Goal: Task Accomplishment & Management: Use online tool/utility

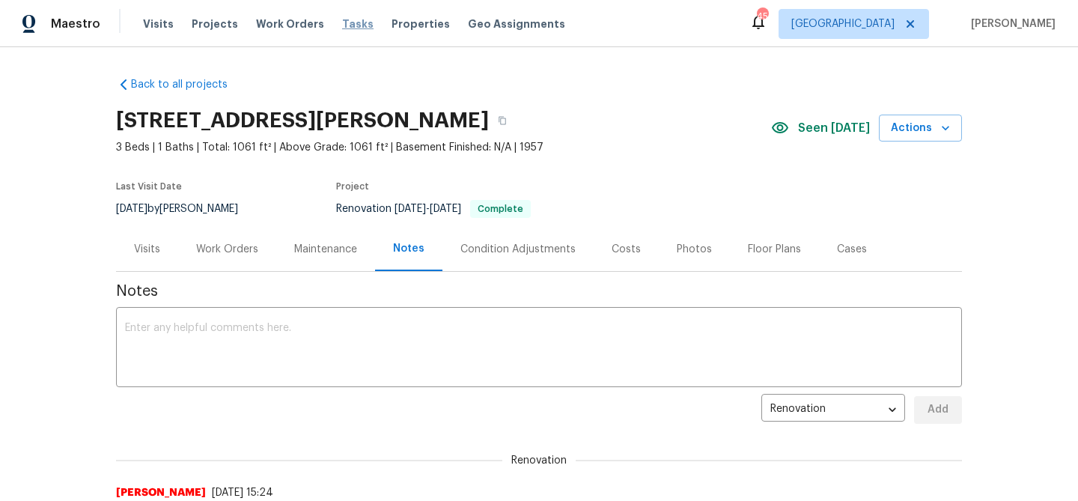
click at [342, 25] on span "Tasks" at bounding box center [357, 24] width 31 height 10
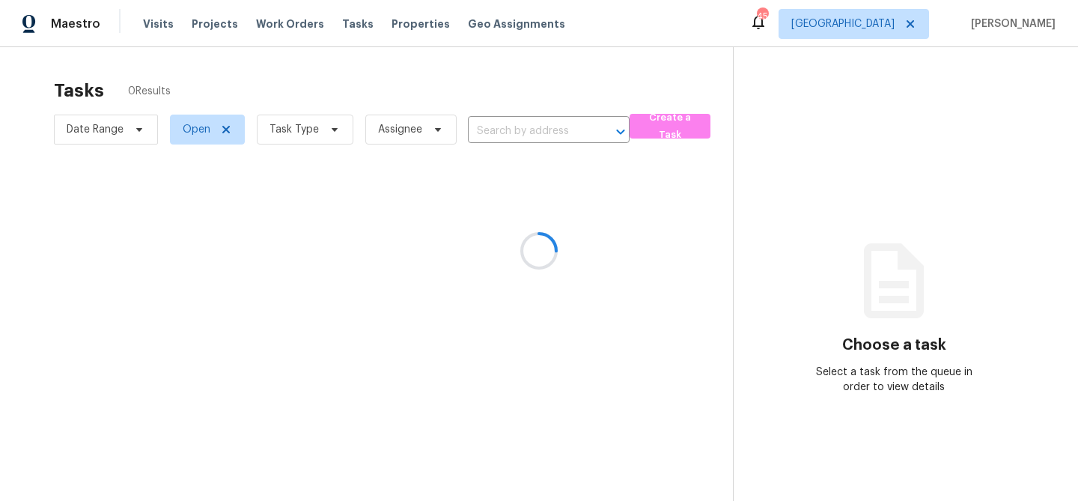
click at [331, 132] on div at bounding box center [539, 250] width 1078 height 501
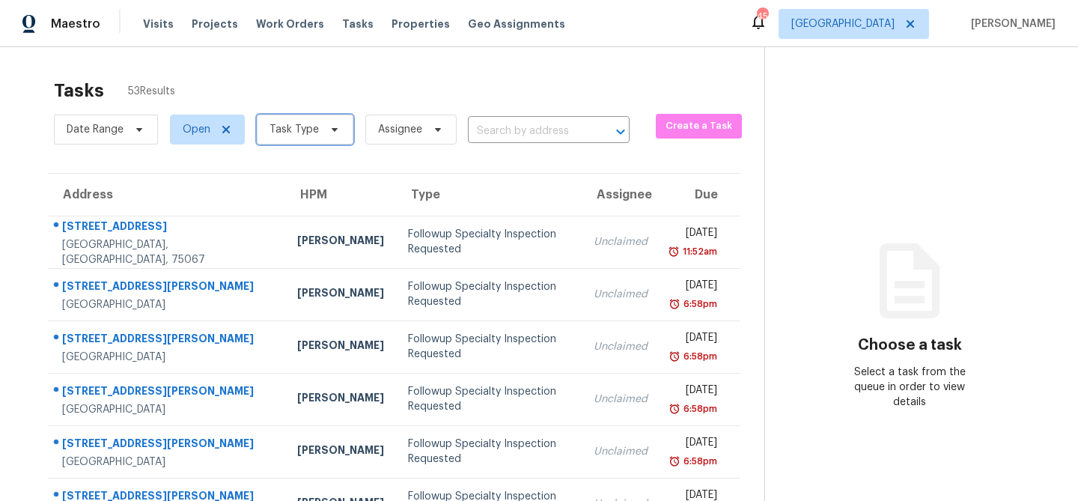
click at [331, 132] on icon at bounding box center [335, 129] width 12 height 12
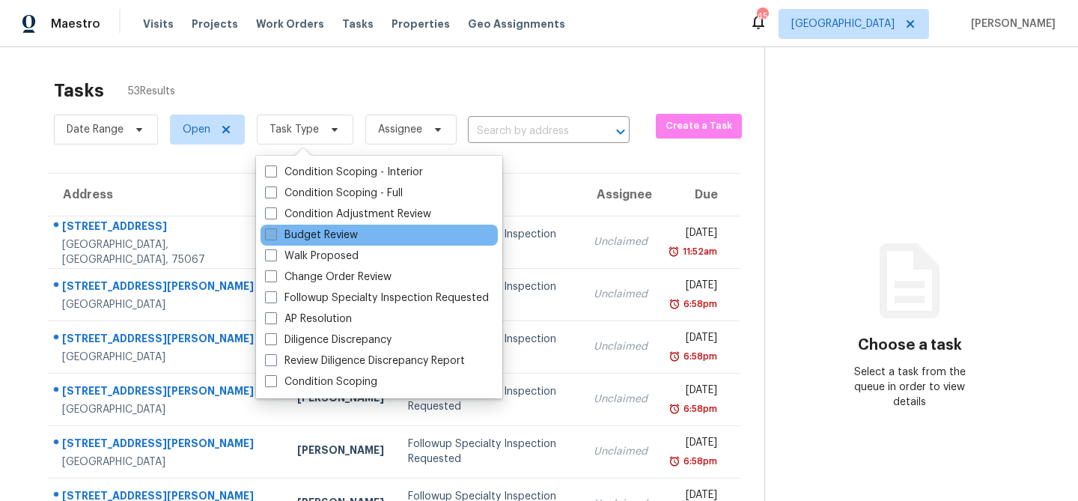
click at [315, 238] on label "Budget Review" at bounding box center [311, 235] width 93 height 15
click at [275, 237] on input "Budget Review" at bounding box center [270, 233] width 10 height 10
checkbox input "true"
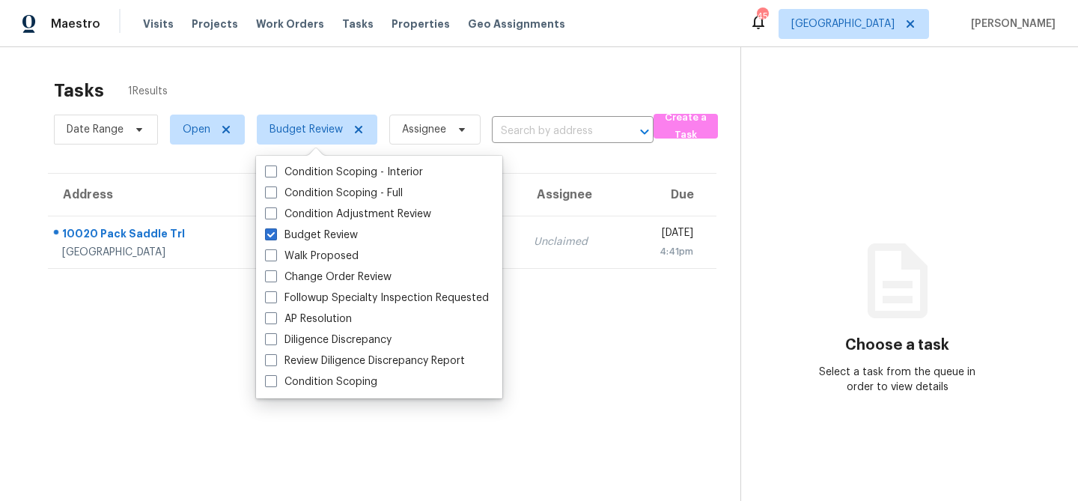
click at [338, 101] on div "Tasks 1 Results" at bounding box center [397, 90] width 686 height 39
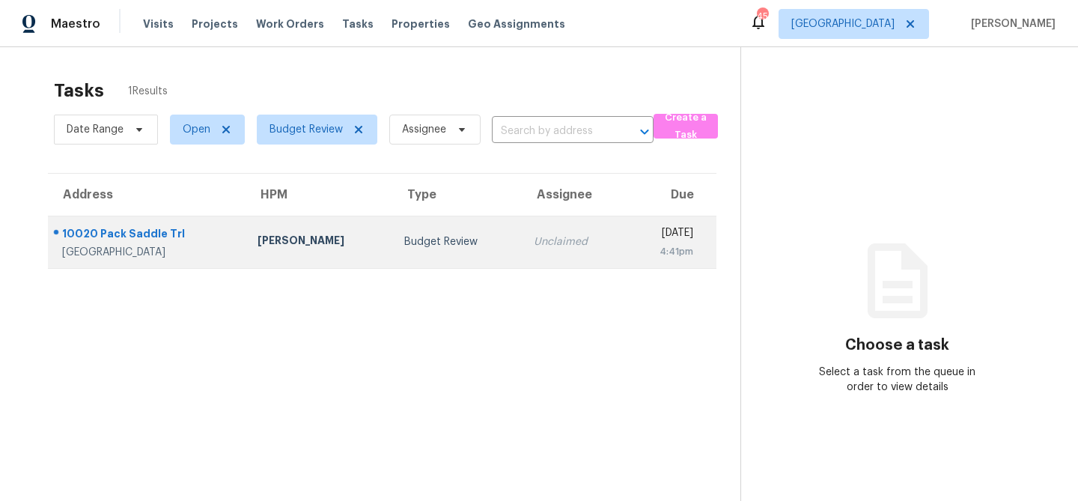
click at [341, 245] on td "[PERSON_NAME]" at bounding box center [318, 242] width 147 height 52
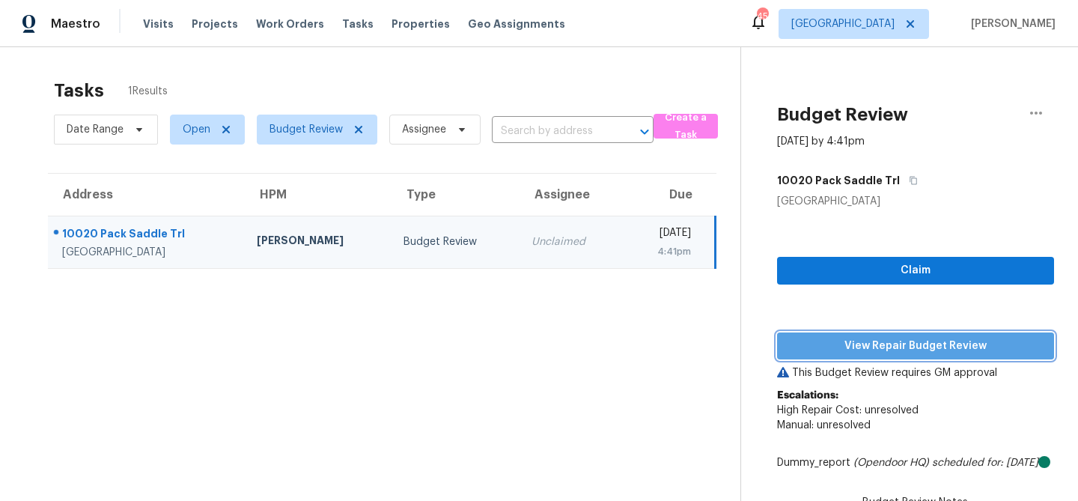
click at [810, 343] on span "View Repair Budget Review" at bounding box center [915, 346] width 253 height 19
